Goal: Information Seeking & Learning: Learn about a topic

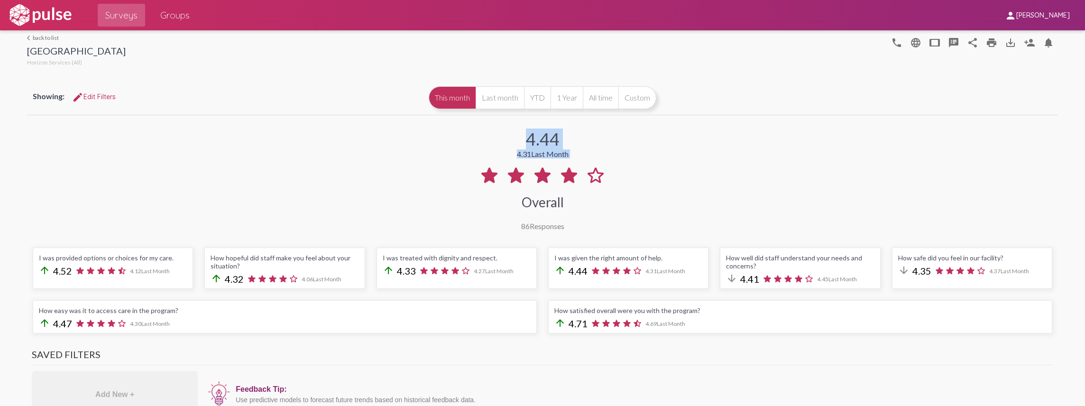
click at [28, 37] on mat-icon "arrow_back_ios" at bounding box center [30, 38] width 6 height 6
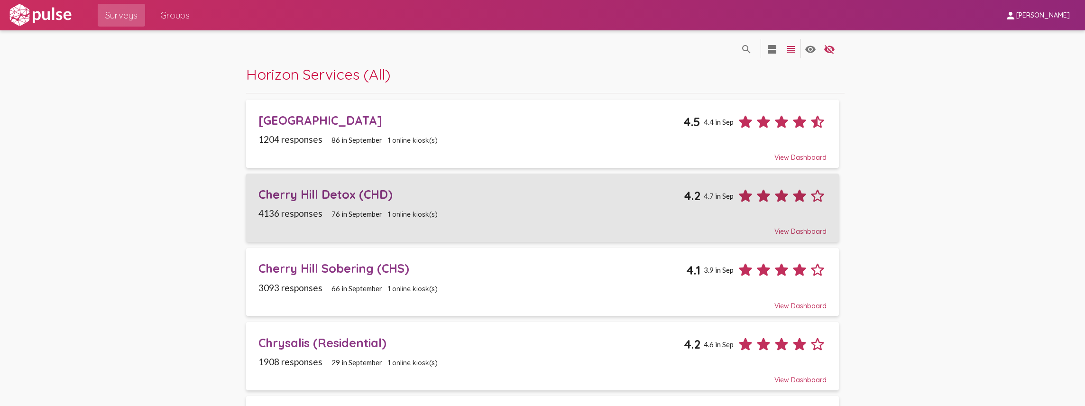
click at [463, 203] on div "Cherry Hill Detox (CHD) 4.2 4.7 in Sep" at bounding box center [542, 192] width 568 height 25
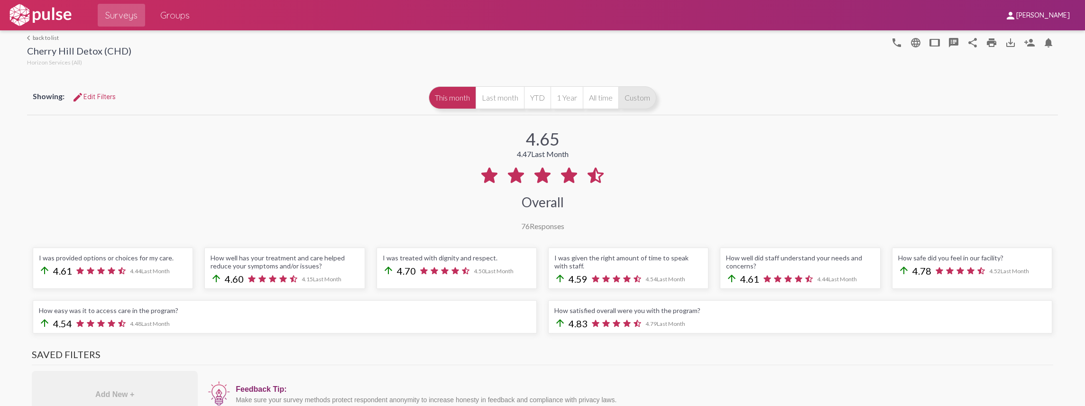
click at [636, 102] on button "Custom" at bounding box center [637, 97] width 38 height 23
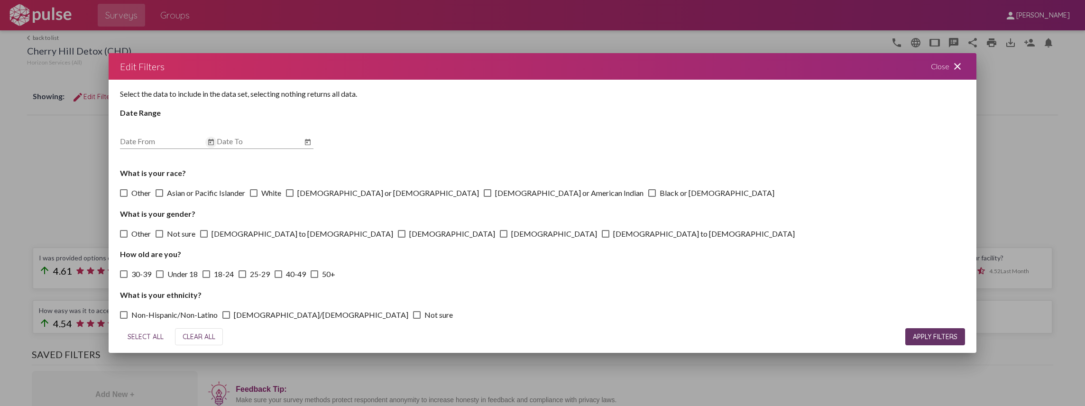
click at [209, 140] on icon "Open calendar" at bounding box center [211, 141] width 6 height 6
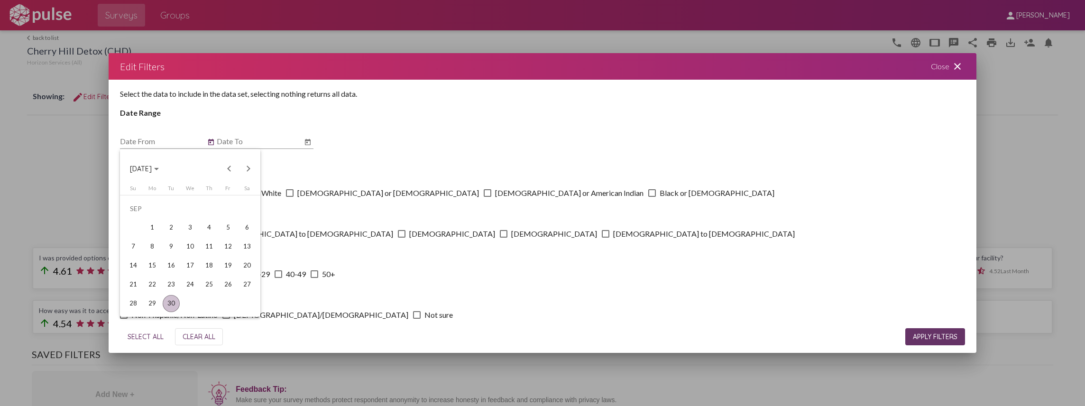
click at [159, 171] on span "[DATE]" at bounding box center [144, 168] width 29 height 9
click at [176, 237] on div "2025" at bounding box center [173, 236] width 30 height 17
click at [181, 236] on div "JUN" at bounding box center [173, 236] width 30 height 17
click at [134, 229] on div "1" at bounding box center [133, 227] width 17 height 17
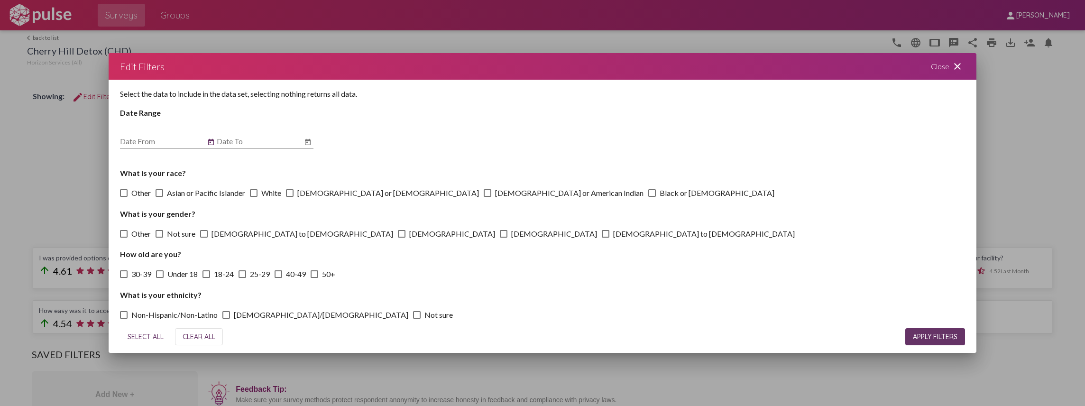
type input "[DATE]"
click at [248, 141] on input "Date To" at bounding box center [259, 141] width 85 height 9
click at [310, 141] on icon "Open calendar" at bounding box center [308, 141] width 6 height 6
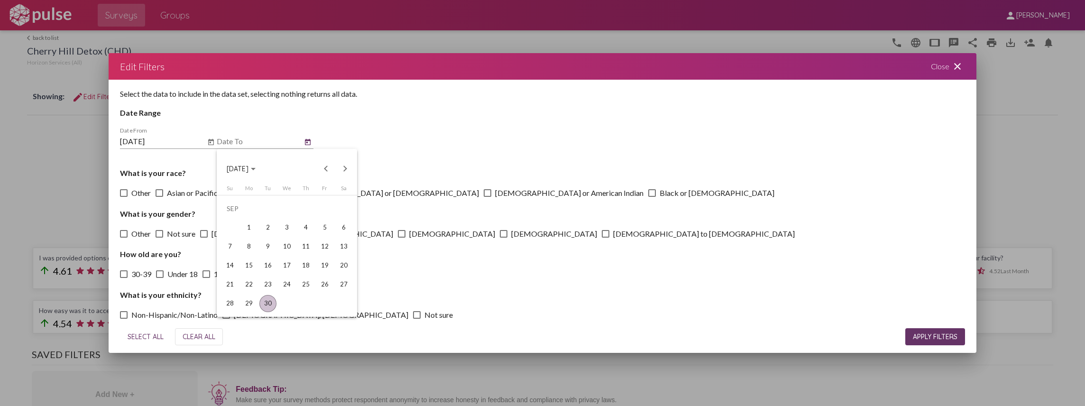
click at [256, 168] on div "Choose month and year" at bounding box center [253, 169] width 5 height 2
click at [266, 236] on div "2025" at bounding box center [270, 236] width 30 height 17
click at [272, 233] on div "JUN" at bounding box center [270, 236] width 30 height 17
click at [249, 301] on div "30" at bounding box center [248, 303] width 17 height 17
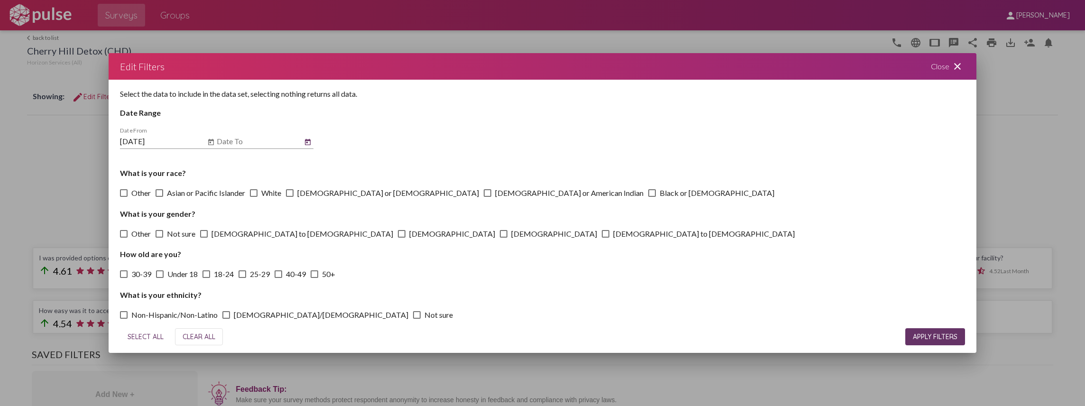
type input "[DATE]"
click at [919, 338] on span "APPLY FILTERS" at bounding box center [935, 336] width 45 height 9
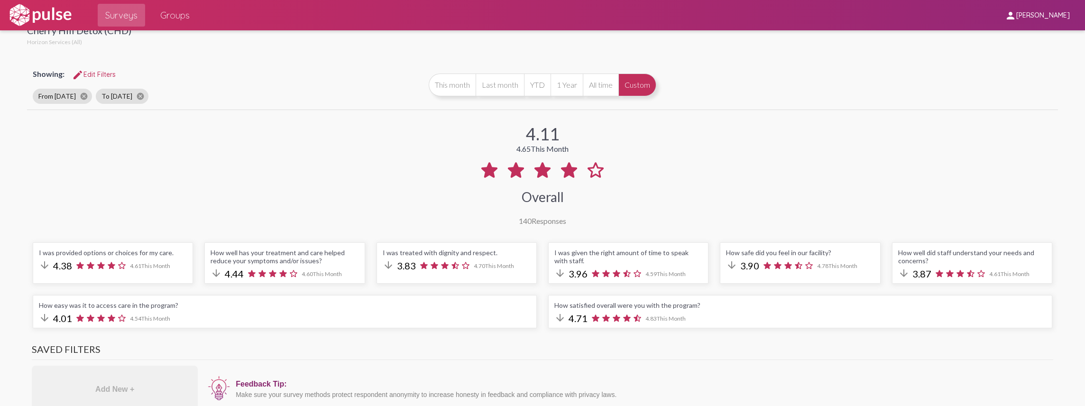
scroll to position [31, 0]
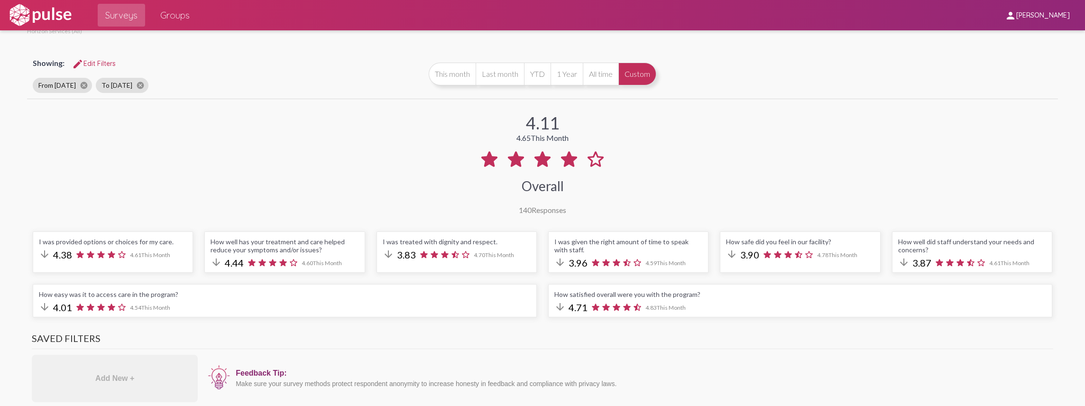
click at [816, 242] on div "How safe did you feel in our facility?" at bounding box center [800, 242] width 148 height 8
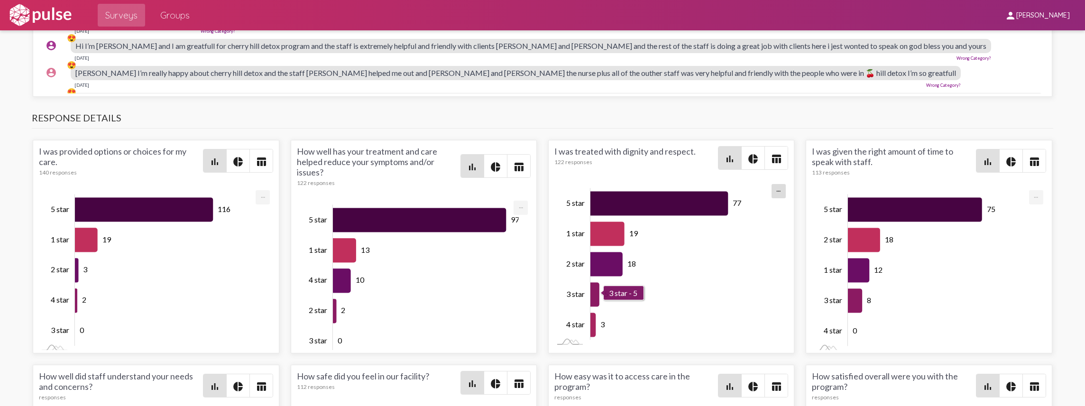
scroll to position [1328, 0]
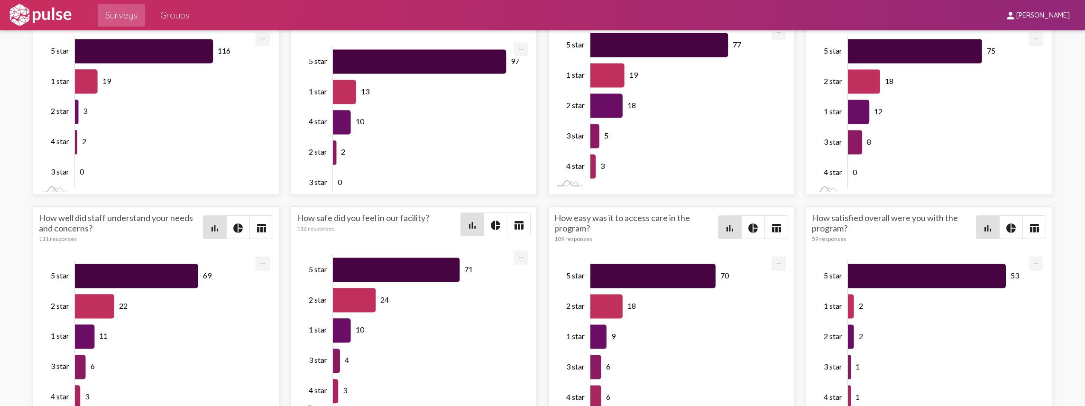
click at [331, 237] on div "How safe did you feel in our facility? 112 responses bar_chart pie_chart table_…" at bounding box center [414, 229] width 234 height 35
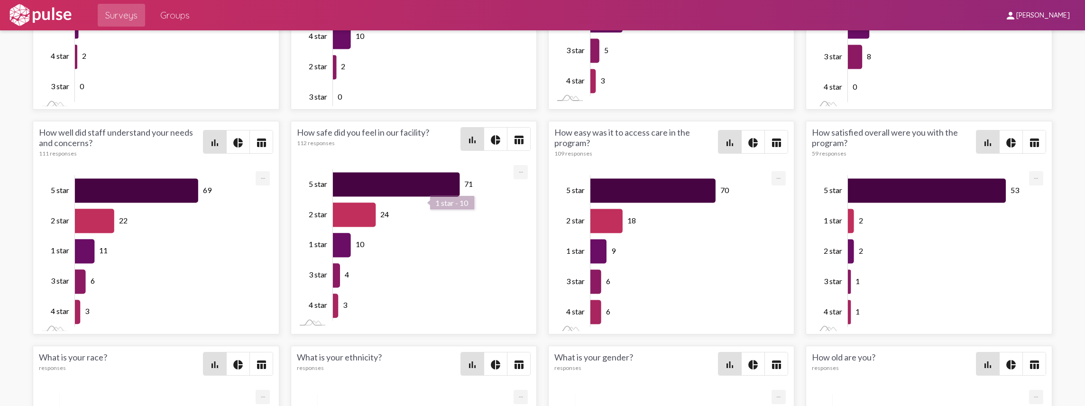
scroll to position [1422, 0]
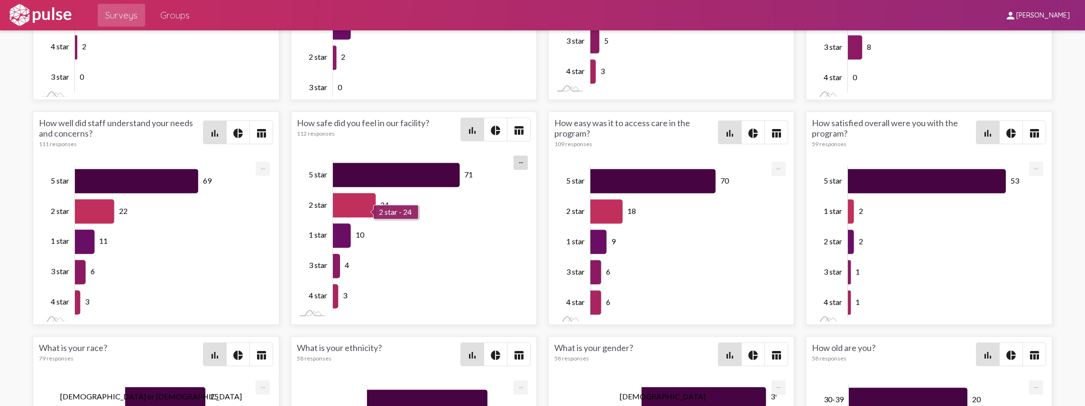
click at [349, 193] on icon "Series" at bounding box center [354, 205] width 43 height 24
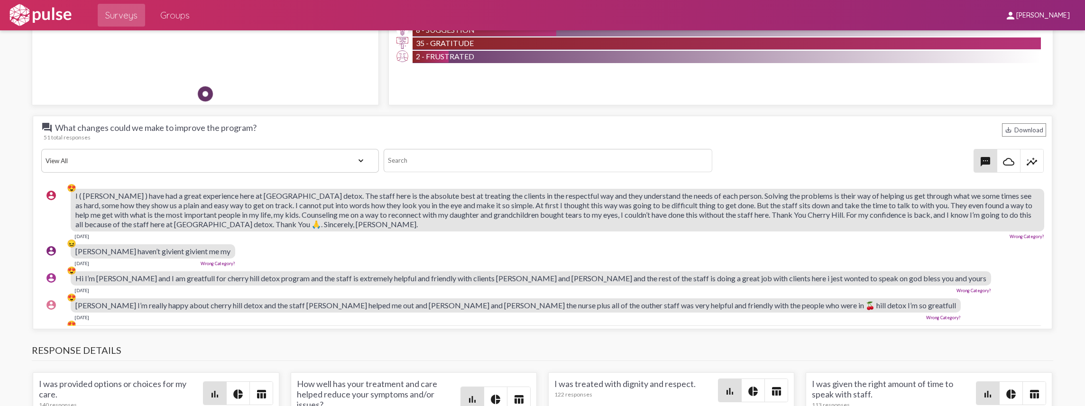
scroll to position [948, 0]
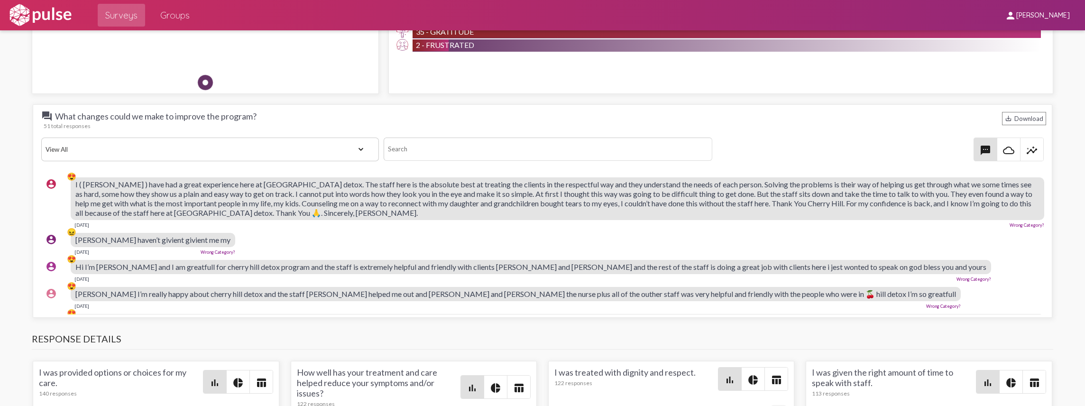
click at [363, 145] on select "View All Positive Neutral Negative Happy Meh Suggestions Angry Disgust Sadness …" at bounding box center [210, 150] width 338 height 24
click at [41, 138] on select "View All Positive Neutral Negative Happy Meh Suggestions Angry Disgust Sadness …" at bounding box center [210, 150] width 338 height 24
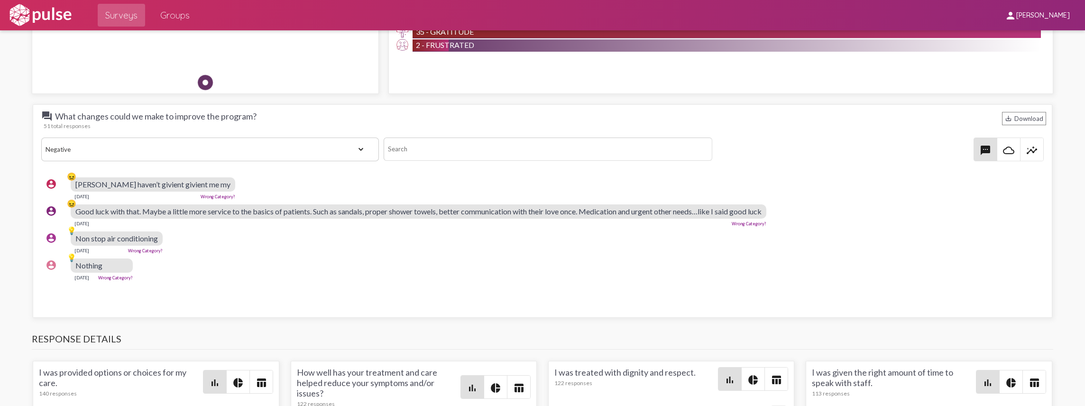
click at [194, 146] on select "View All Positive Neutral Negative Happy Meh Suggestions Angry Disgust Sadness …" at bounding box center [210, 150] width 338 height 24
select select "All"
click at [41, 138] on select "View All Positive Neutral Negative Happy Meh Suggestions Angry Disgust Sadness …" at bounding box center [210, 150] width 338 height 24
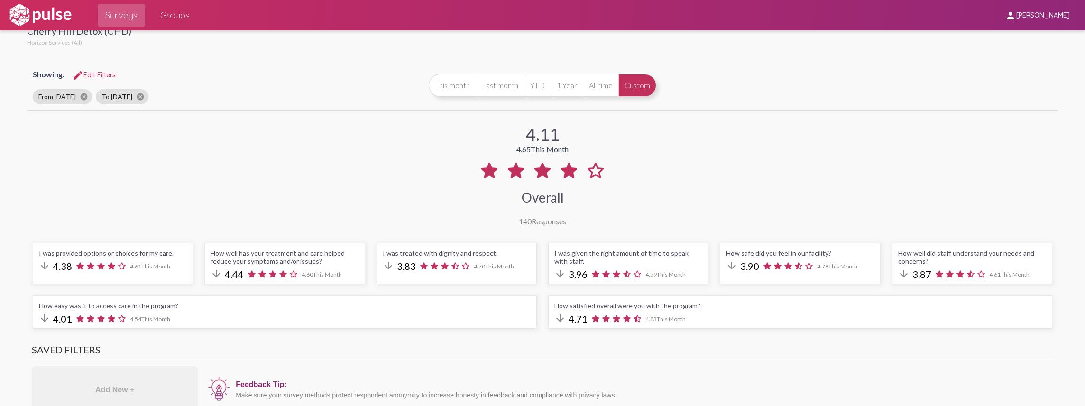
scroll to position [0, 0]
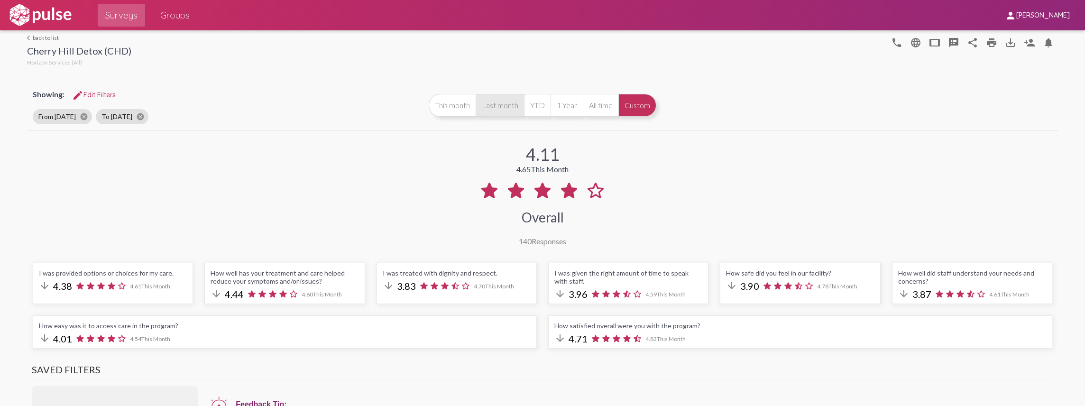
click at [489, 102] on button "Last month" at bounding box center [500, 105] width 48 height 23
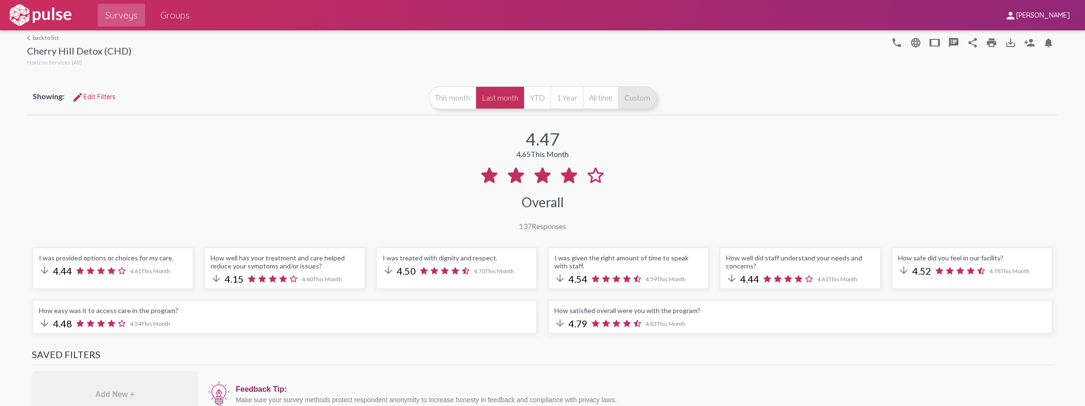
click at [644, 100] on button "Custom" at bounding box center [637, 97] width 38 height 23
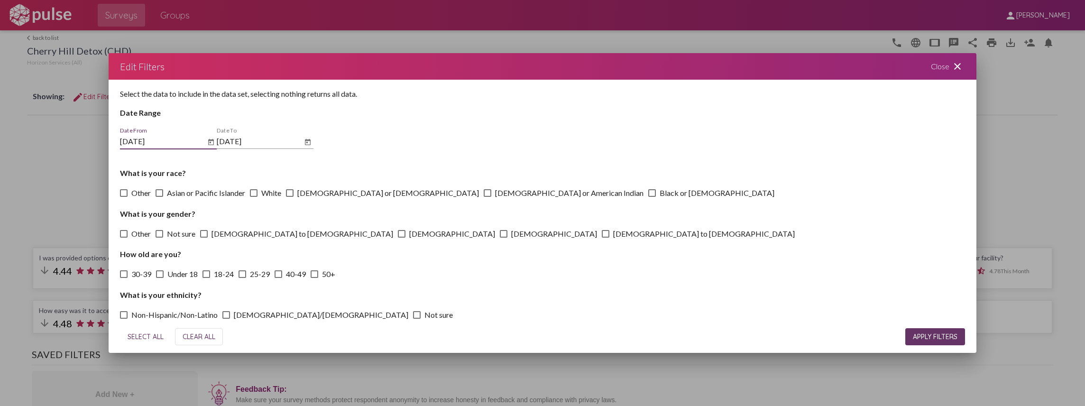
click at [123, 138] on input "[DATE]" at bounding box center [162, 141] width 85 height 9
type input "[DATE]"
drag, startPoint x: 221, startPoint y: 140, endPoint x: 216, endPoint y: 140, distance: 5.2
click at [216, 140] on div "Select the data to include in the data set, selecting nothing returns all data.…" at bounding box center [543, 200] width 868 height 241
type input "[DATE]"
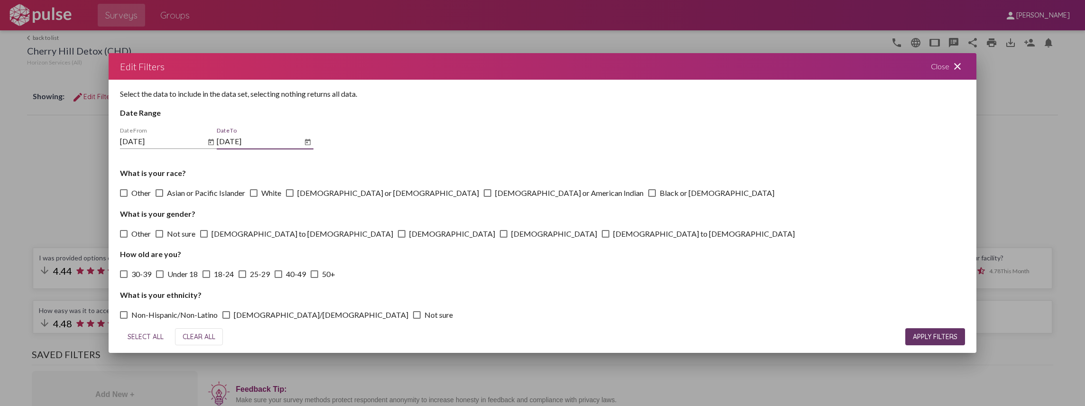
click at [931, 337] on span "APPLY FILTERS" at bounding box center [935, 336] width 45 height 9
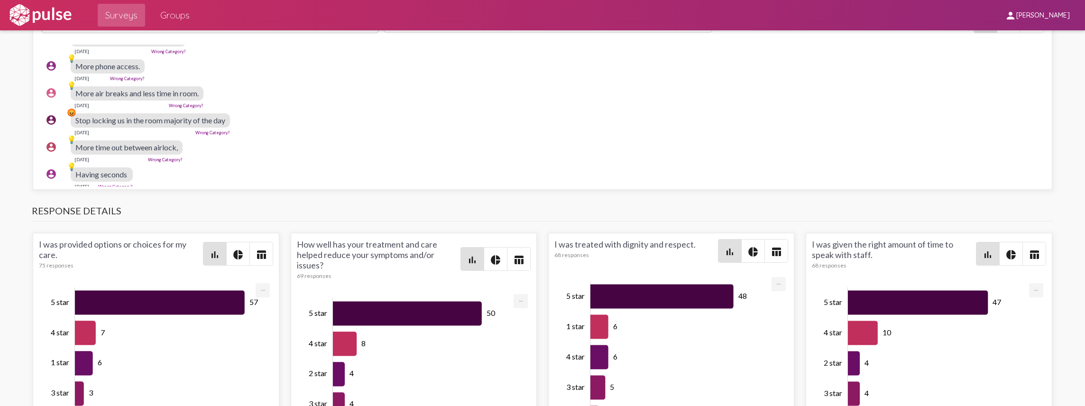
scroll to position [980, 0]
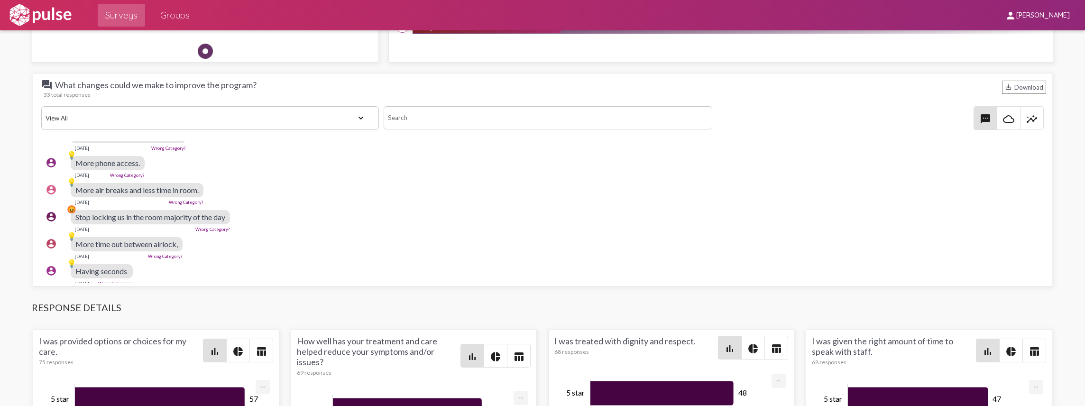
click at [78, 117] on select "View All Positive Neutral Negative Happy Meh Suggestions Angry Disgust Sadness …" at bounding box center [210, 118] width 338 height 24
select select "Negative"
click at [41, 106] on select "View All Positive Neutral Negative Happy Meh Suggestions Angry Disgust Sadness …" at bounding box center [210, 118] width 338 height 24
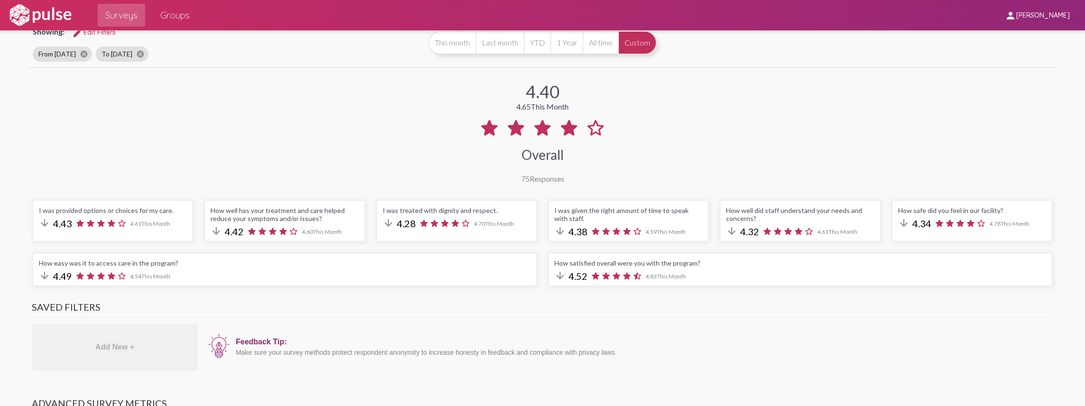
scroll to position [0, 0]
